Goal: Find specific page/section: Find specific page/section

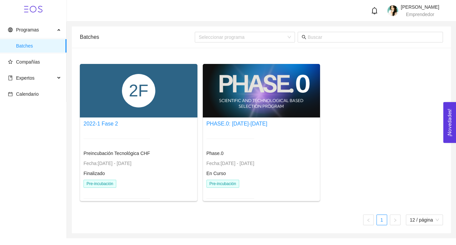
click at [125, 144] on div at bounding box center [117, 138] width 67 height 16
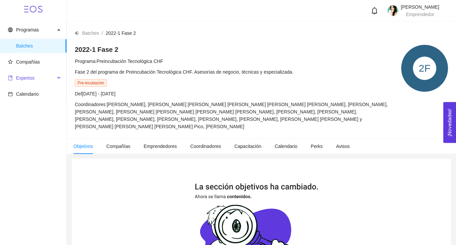
click at [32, 79] on span "Expertos" at bounding box center [25, 77] width 18 height 5
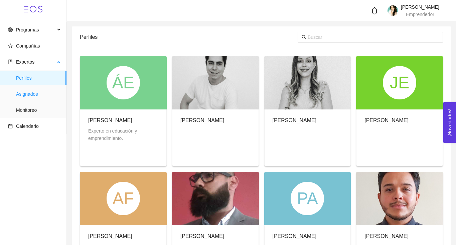
click at [28, 97] on span "Asignados" at bounding box center [38, 93] width 45 height 13
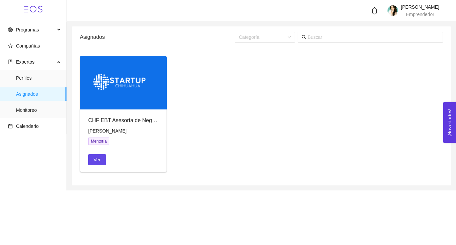
click at [192, 147] on div "CHF EBT Asesoría de Negocios [PERSON_NAME] Ver" at bounding box center [261, 116] width 369 height 121
